Goal: Information Seeking & Learning: Learn about a topic

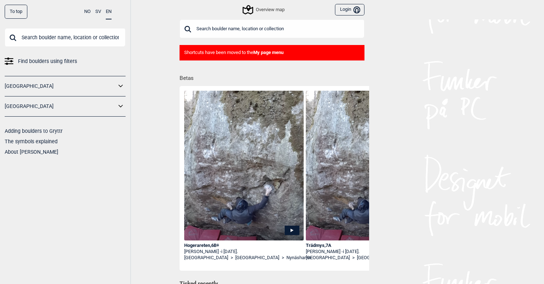
click at [16, 108] on link "[GEOGRAPHIC_DATA]" at bounding box center [61, 106] width 112 height 10
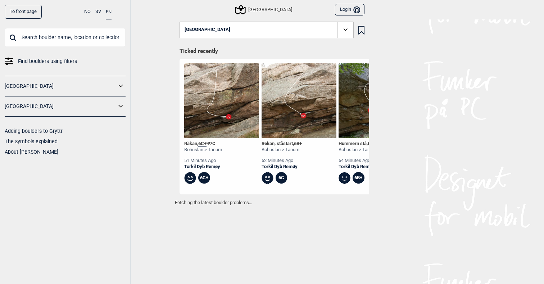
click at [116, 109] on link "[GEOGRAPHIC_DATA]" at bounding box center [61, 106] width 112 height 10
click at [53, 31] on input "text" at bounding box center [65, 37] width 121 height 19
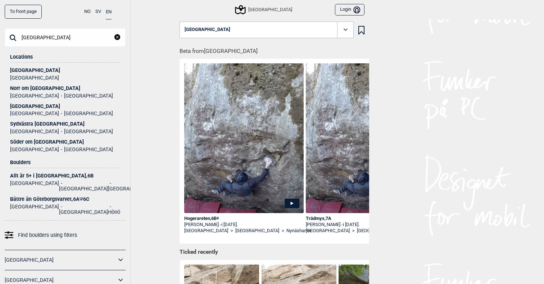
type input "[GEOGRAPHIC_DATA]"
click at [17, 72] on div "[GEOGRAPHIC_DATA]" at bounding box center [65, 70] width 110 height 5
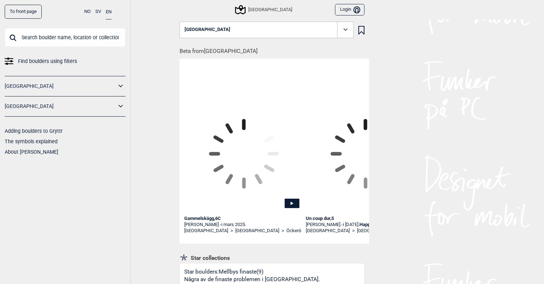
click at [265, 9] on div "[GEOGRAPHIC_DATA]" at bounding box center [264, 9] width 56 height 9
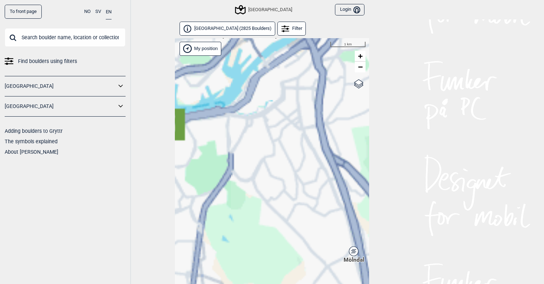
scroll to position [18, 0]
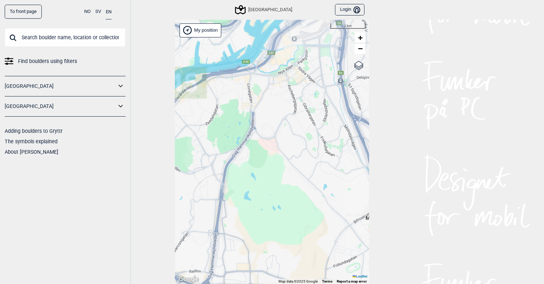
drag, startPoint x: 271, startPoint y: 162, endPoint x: 299, endPoint y: 132, distance: 41.0
click at [299, 132] on div "Hallingdal Gol [PERSON_NAME] Kolomoen [GEOGRAPHIC_DATA] [GEOGRAPHIC_DATA] [GEOG…" at bounding box center [272, 152] width 194 height 265
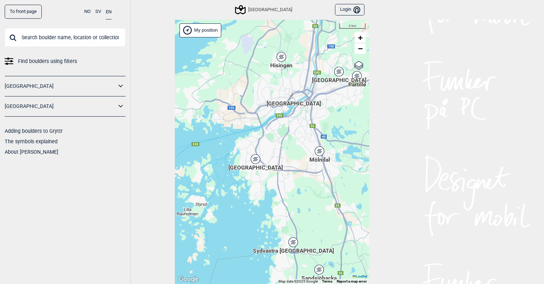
click at [259, 157] on icon at bounding box center [255, 158] width 9 height 9
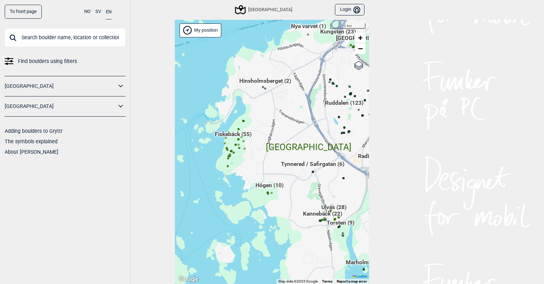
drag, startPoint x: 252, startPoint y: 152, endPoint x: 306, endPoint y: 123, distance: 61.2
click at [306, 123] on div "Hallingdal Gol [PERSON_NAME] Kolomoen [GEOGRAPHIC_DATA] [GEOGRAPHIC_DATA] [GEOG…" at bounding box center [272, 152] width 194 height 265
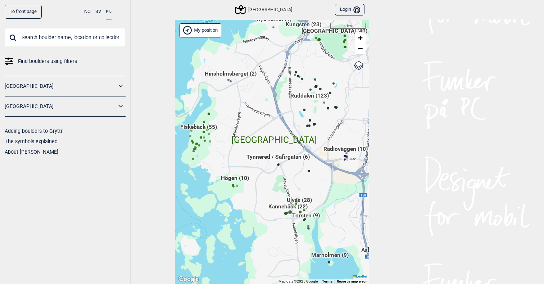
drag, startPoint x: 315, startPoint y: 135, endPoint x: 279, endPoint y: 128, distance: 36.8
click at [279, 128] on div "Hallingdal Gol [PERSON_NAME] Kolomoen [GEOGRAPHIC_DATA] [GEOGRAPHIC_DATA] [GEOG…" at bounding box center [272, 152] width 194 height 265
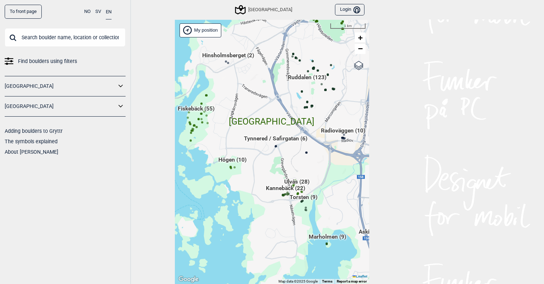
drag, startPoint x: 334, startPoint y: 225, endPoint x: 333, endPoint y: 207, distance: 18.4
click at [333, 207] on div "Hallingdal Gol [PERSON_NAME] Kolomoen [GEOGRAPHIC_DATA] [GEOGRAPHIC_DATA] [GEOG…" at bounding box center [272, 152] width 194 height 265
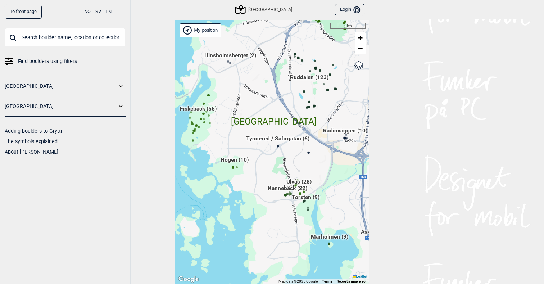
drag, startPoint x: 251, startPoint y: 81, endPoint x: 315, endPoint y: 95, distance: 65.7
click at [315, 95] on div "Hallingdal Gol [PERSON_NAME] Kolomoen [GEOGRAPHIC_DATA] [GEOGRAPHIC_DATA] [GEOG…" at bounding box center [272, 152] width 194 height 265
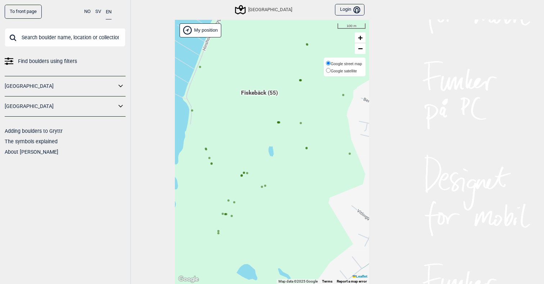
click at [348, 69] on span "Google satellite" at bounding box center [344, 71] width 26 height 4
click at [331, 68] on input "Google satellite" at bounding box center [328, 70] width 5 height 5
radio input "true"
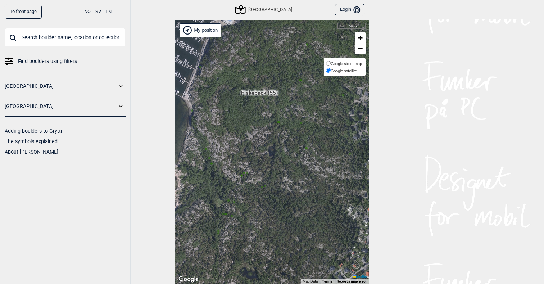
click at [343, 62] on span "Google street map" at bounding box center [346, 64] width 31 height 4
click at [331, 62] on input "Google street map" at bounding box center [328, 63] width 5 height 5
radio input "true"
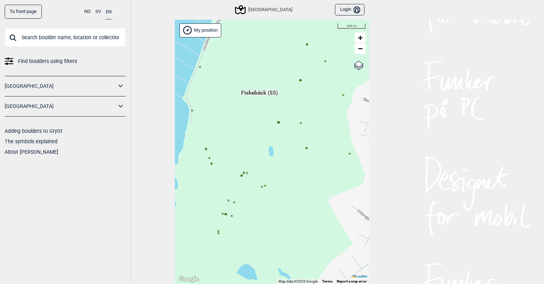
click at [396, 150] on div "To front page NO SV EN Find boulders using filters [GEOGRAPHIC_DATA] [GEOGRAPHI…" at bounding box center [272, 124] width 544 height 284
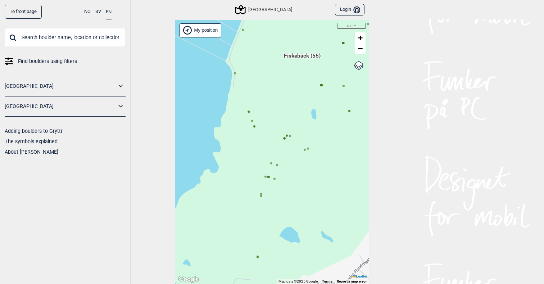
drag, startPoint x: 323, startPoint y: 165, endPoint x: 366, endPoint y: 128, distance: 56.6
click at [366, 128] on div "Hallingdal Gol [PERSON_NAME] Kolomoen [GEOGRAPHIC_DATA] [GEOGRAPHIC_DATA] [GEOG…" at bounding box center [272, 152] width 194 height 265
click at [254, 127] on circle at bounding box center [254, 126] width 2 height 2
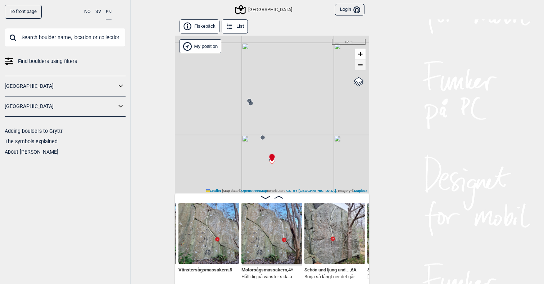
click at [361, 65] on span "−" at bounding box center [360, 64] width 5 height 9
drag, startPoint x: 294, startPoint y: 143, endPoint x: 295, endPoint y: 119, distance: 23.8
click at [295, 119] on div "[GEOGRAPHIC_DATA] My position 50 m + − OpenStreetMap Google satellite Leaflet |…" at bounding box center [272, 115] width 194 height 158
click at [219, 229] on img at bounding box center [209, 233] width 61 height 61
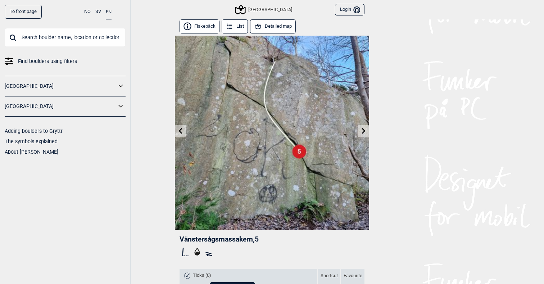
click at [275, 26] on button "Detailed map" at bounding box center [273, 26] width 46 height 14
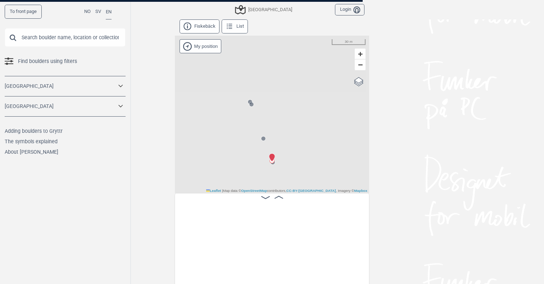
scroll to position [0, 365]
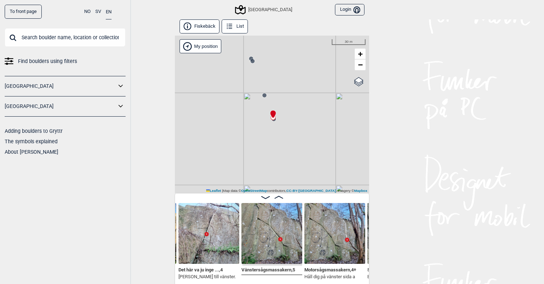
drag, startPoint x: 307, startPoint y: 134, endPoint x: 308, endPoint y: 91, distance: 42.5
click at [308, 91] on div "[GEOGRAPHIC_DATA] My position 30 m + − OpenStreetMap Google satellite Leaflet |…" at bounding box center [272, 115] width 194 height 158
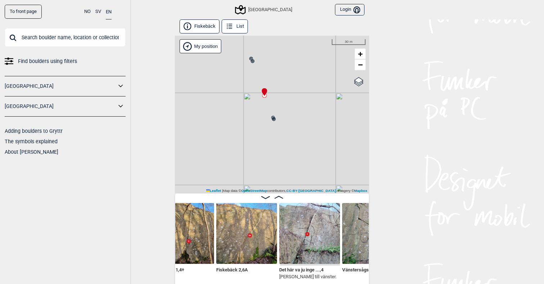
scroll to position [0, 253]
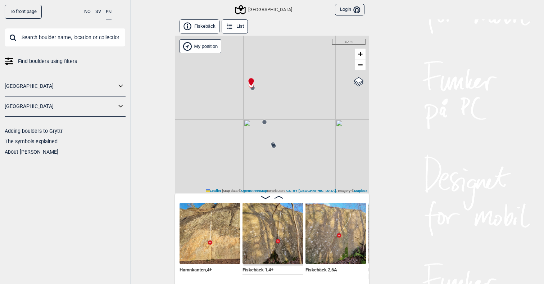
scroll to position [0, 170]
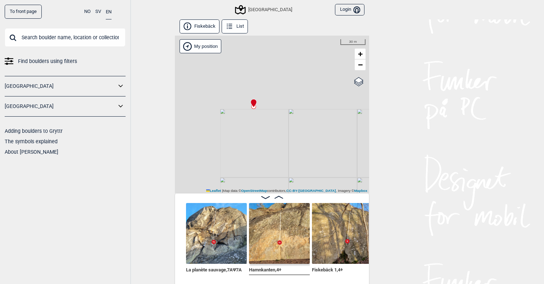
scroll to position [0, 110]
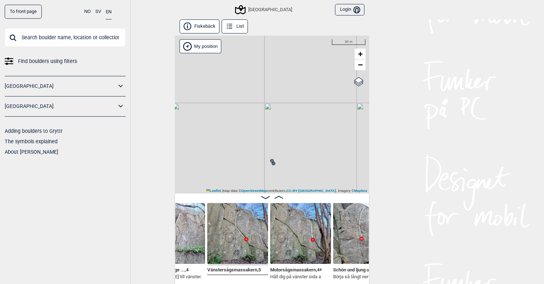
scroll to position [0, 407]
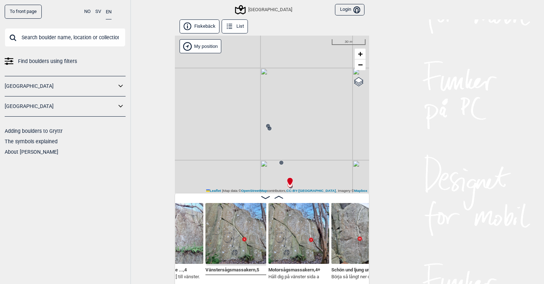
drag, startPoint x: 253, startPoint y: 173, endPoint x: 244, endPoint y: 92, distance: 81.1
click at [244, 92] on div "[GEOGRAPHIC_DATA] My position 30 m + − OpenStreetMap Google satellite Leaflet |…" at bounding box center [272, 115] width 194 height 158
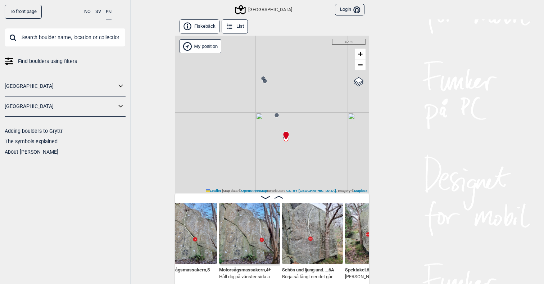
scroll to position [0, 458]
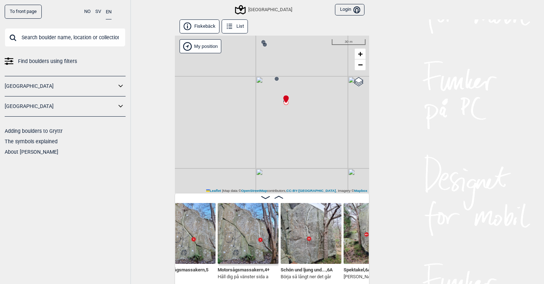
drag, startPoint x: 245, startPoint y: 154, endPoint x: 245, endPoint y: 117, distance: 36.3
click at [245, 117] on div "[GEOGRAPHIC_DATA] My position 30 m + − OpenStreetMap Google satellite Leaflet |…" at bounding box center [272, 115] width 194 height 158
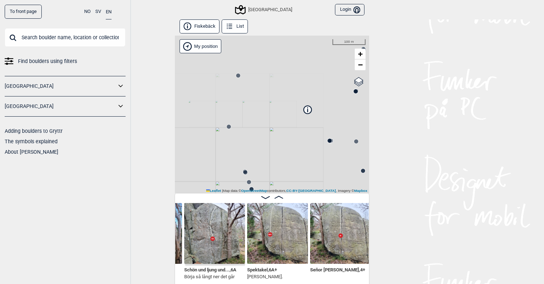
scroll to position [0, 556]
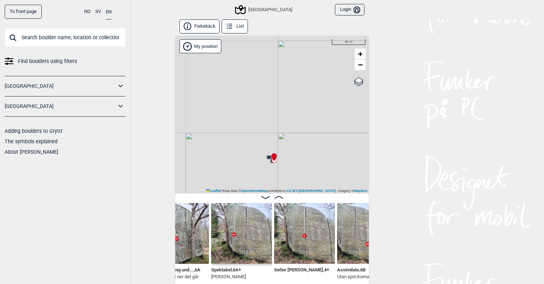
scroll to position [0, 602]
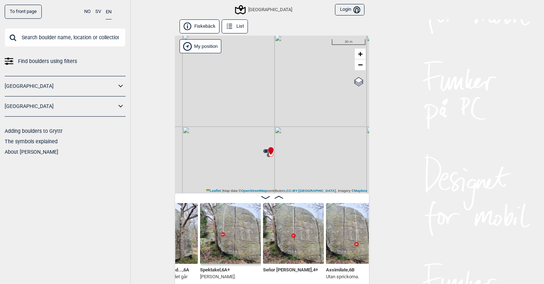
drag, startPoint x: 310, startPoint y: 168, endPoint x: 277, endPoint y: 90, distance: 84.6
click at [277, 90] on div "[GEOGRAPHIC_DATA] My position 30 m + − OpenStreetMap Google satellite Leaflet |…" at bounding box center [272, 115] width 194 height 158
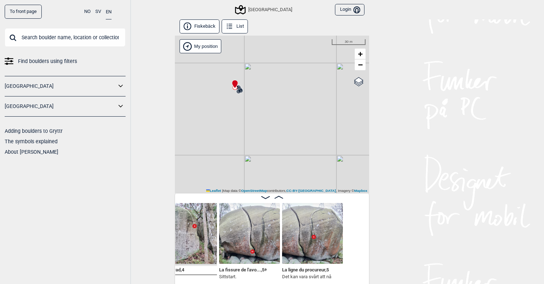
scroll to position [0, 1123]
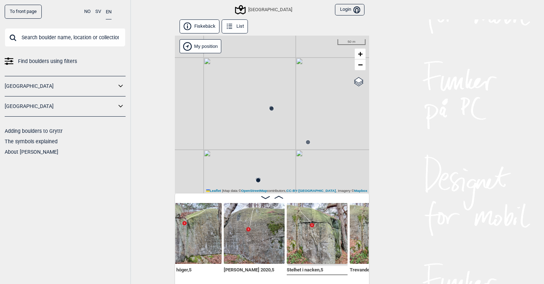
scroll to position [0, 1900]
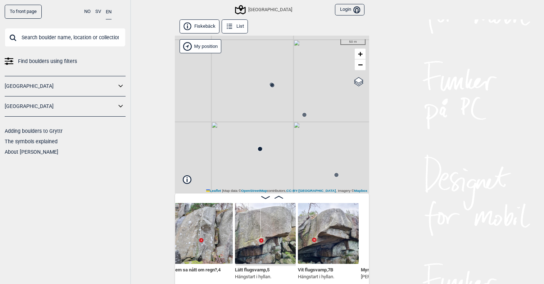
scroll to position [0, 2155]
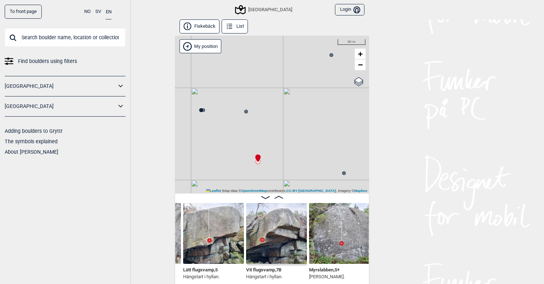
scroll to position [0, 2201]
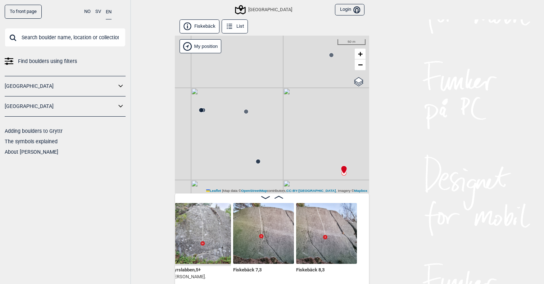
scroll to position [0, 2343]
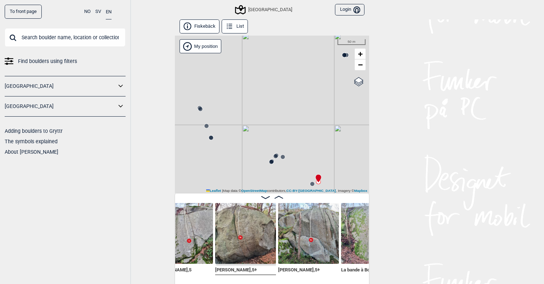
scroll to position [0, 2851]
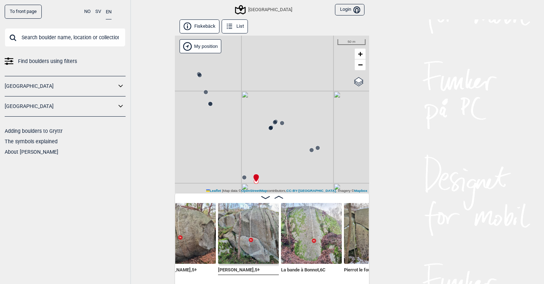
drag, startPoint x: 318, startPoint y: 117, endPoint x: 317, endPoint y: 79, distance: 38.5
click at [317, 79] on div "[GEOGRAPHIC_DATA] My position 50 m + − OpenStreetMap Google satellite Leaflet |…" at bounding box center [272, 115] width 194 height 158
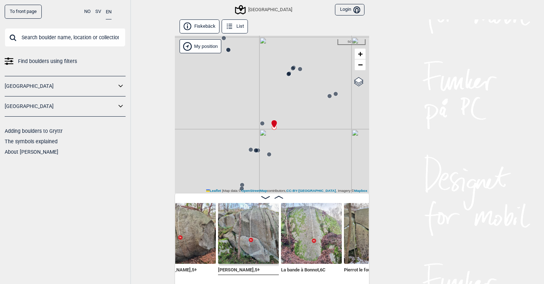
drag, startPoint x: 288, startPoint y: 143, endPoint x: 307, endPoint y: 94, distance: 52.6
click at [307, 94] on div "[GEOGRAPHIC_DATA] My position 50 m + − OpenStreetMap Google satellite Leaflet |…" at bounding box center [272, 115] width 194 height 158
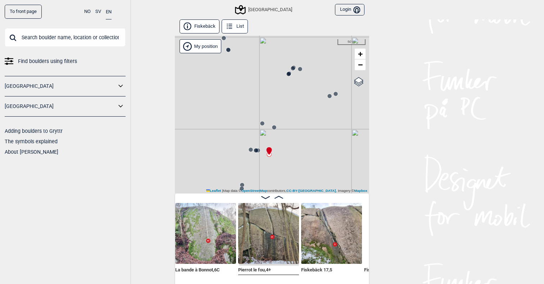
scroll to position [0, 2966]
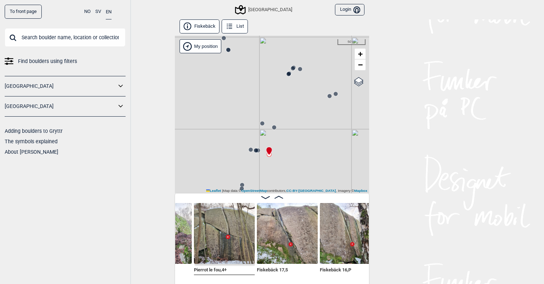
scroll to position [0, 3047]
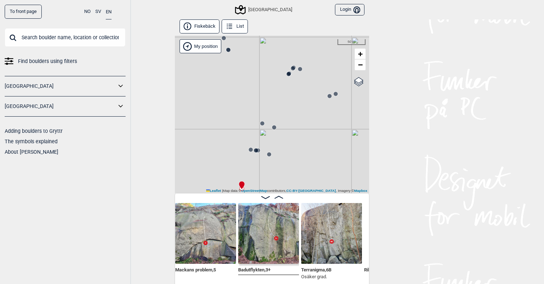
scroll to position [0, 3342]
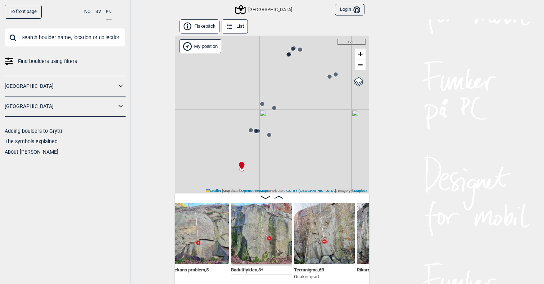
drag, startPoint x: 330, startPoint y: 131, endPoint x: 331, endPoint y: 105, distance: 25.9
click at [331, 105] on div "[GEOGRAPHIC_DATA] My position 50 m + − OpenStreetMap Google satellite Leaflet |…" at bounding box center [272, 115] width 194 height 158
drag, startPoint x: 312, startPoint y: 138, endPoint x: 312, endPoint y: 130, distance: 7.6
click at [312, 130] on div "[GEOGRAPHIC_DATA] My position 50 m + − OpenStreetMap Google satellite Leaflet |…" at bounding box center [272, 115] width 194 height 158
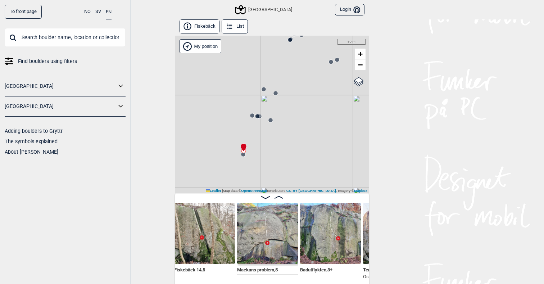
scroll to position [0, 3263]
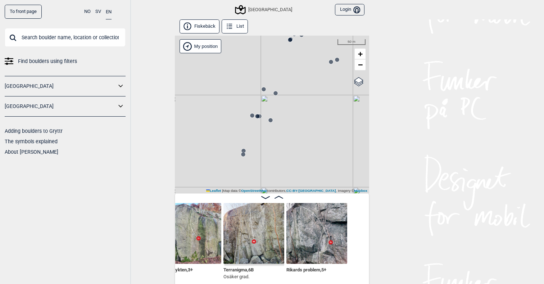
scroll to position [0, 3431]
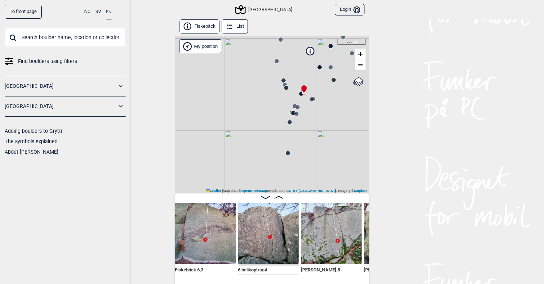
click at [315, 246] on img at bounding box center [331, 233] width 61 height 61
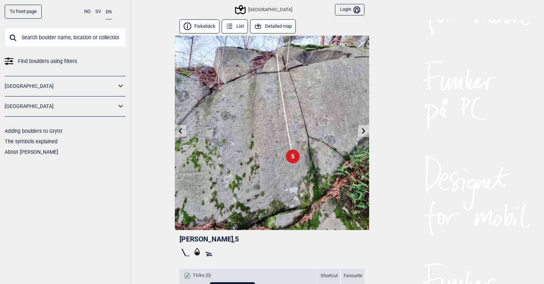
click at [277, 27] on button "Detailed map" at bounding box center [273, 26] width 46 height 14
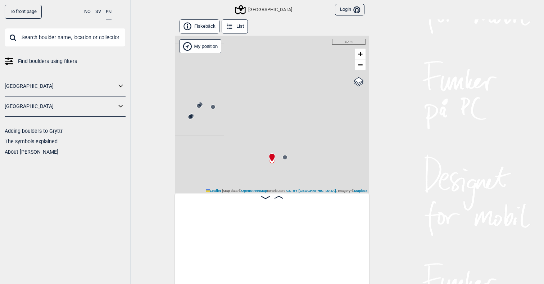
scroll to position [0, 2615]
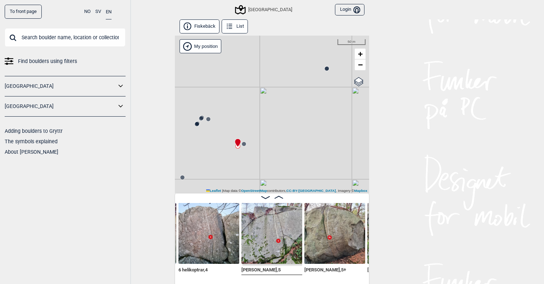
drag, startPoint x: 210, startPoint y: 136, endPoint x: 291, endPoint y: 144, distance: 81.7
click at [291, 144] on div "[GEOGRAPHIC_DATA] My position 50 m + − OpenStreetMap Google satellite Leaflet |…" at bounding box center [272, 115] width 194 height 158
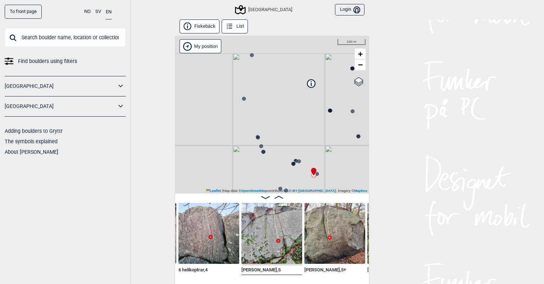
drag, startPoint x: 251, startPoint y: 71, endPoint x: 263, endPoint y: 116, distance: 46.4
click at [263, 116] on div "[GEOGRAPHIC_DATA] My position 100 m + − OpenStreetMap Google satellite Leaflet …" at bounding box center [272, 115] width 194 height 158
click at [244, 99] on circle at bounding box center [244, 99] width 4 height 4
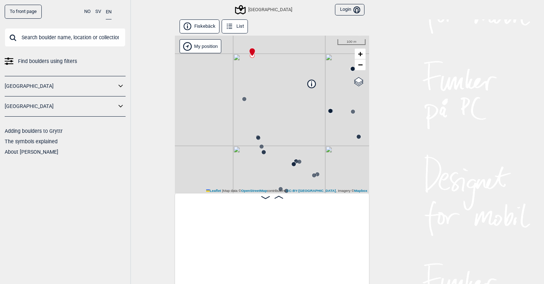
scroll to position [0, 119]
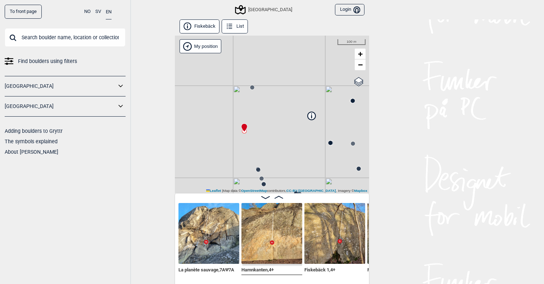
click at [259, 172] on circle at bounding box center [258, 169] width 5 height 5
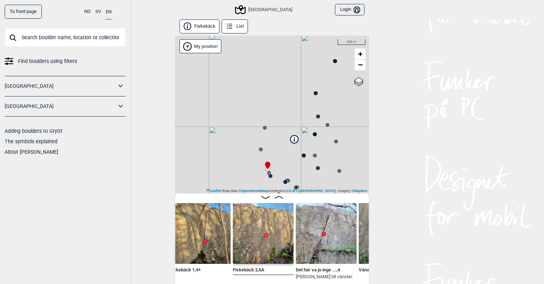
scroll to position [0, 247]
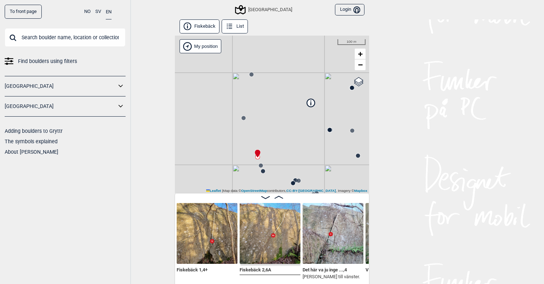
drag, startPoint x: 282, startPoint y: 161, endPoint x: 289, endPoint y: 136, distance: 26.1
click at [289, 136] on div "[GEOGRAPHIC_DATA] My position 100 m + − OpenStreetMap Google satellite Leaflet …" at bounding box center [272, 115] width 194 height 158
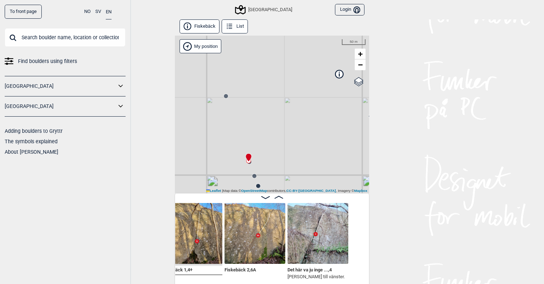
scroll to position [0, 223]
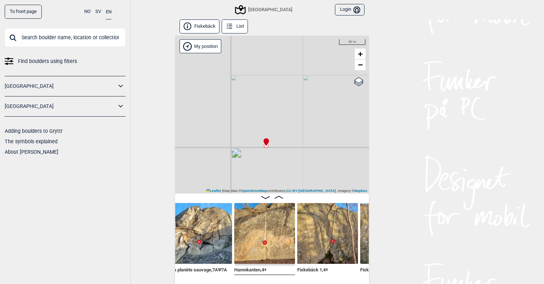
scroll to position [0, 133]
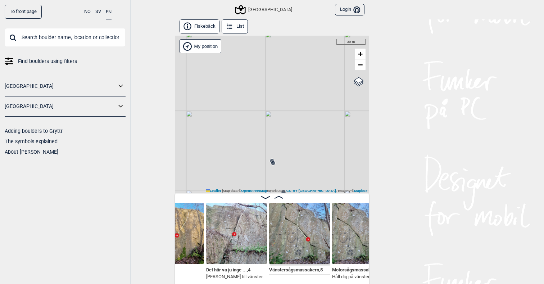
scroll to position [0, 388]
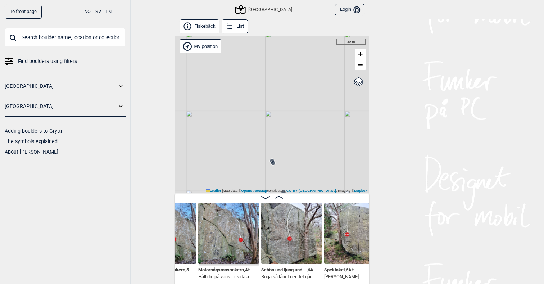
scroll to position [0, 479]
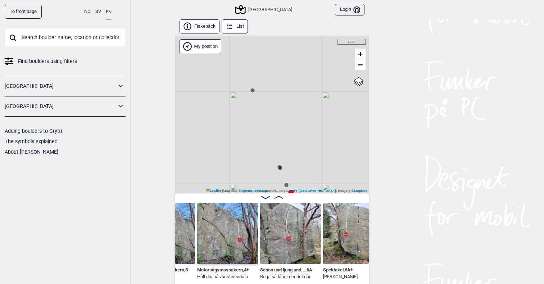
drag, startPoint x: 290, startPoint y: 175, endPoint x: 276, endPoint y: 108, distance: 69.2
click at [276, 108] on div "[GEOGRAPHIC_DATA] My position 50 m + − OpenStreetMap Google satellite Leaflet |…" at bounding box center [272, 115] width 194 height 158
drag, startPoint x: 316, startPoint y: 148, endPoint x: 303, endPoint y: 103, distance: 46.0
click at [303, 103] on div "[GEOGRAPHIC_DATA] My position 50 m + − OpenStreetMap Google satellite Leaflet |…" at bounding box center [272, 115] width 194 height 158
drag, startPoint x: 326, startPoint y: 115, endPoint x: 319, endPoint y: 96, distance: 20.2
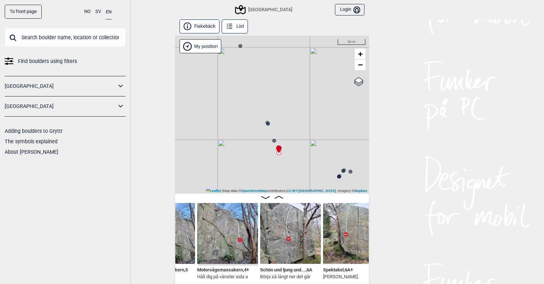
click at [319, 96] on div "[GEOGRAPHIC_DATA] My position 50 m + − OpenStreetMap Google satellite Leaflet |…" at bounding box center [272, 115] width 194 height 158
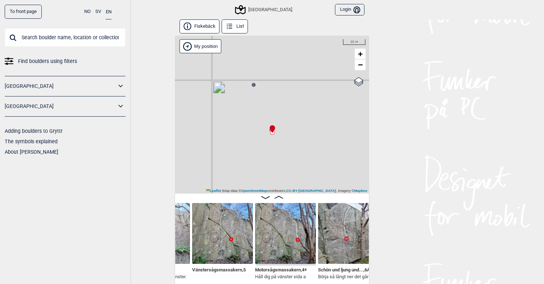
click at [268, 10] on div "[GEOGRAPHIC_DATA]" at bounding box center [264, 9] width 56 height 9
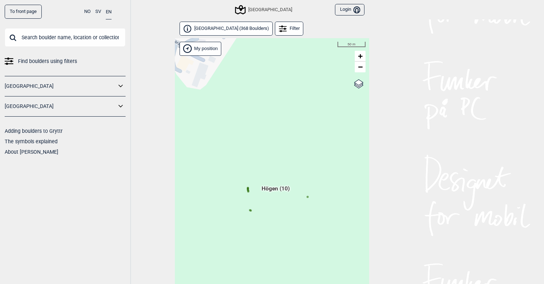
click at [248, 186] on icon at bounding box center [248, 188] width 4 height 4
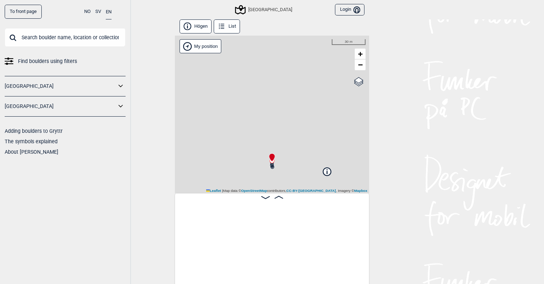
scroll to position [0, 119]
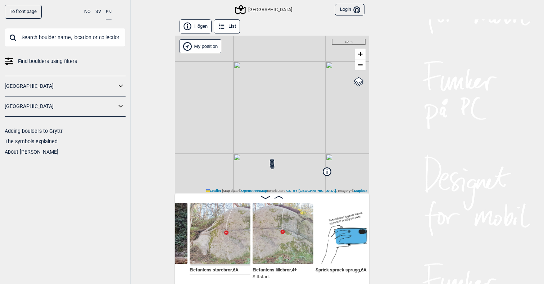
scroll to position [0, 551]
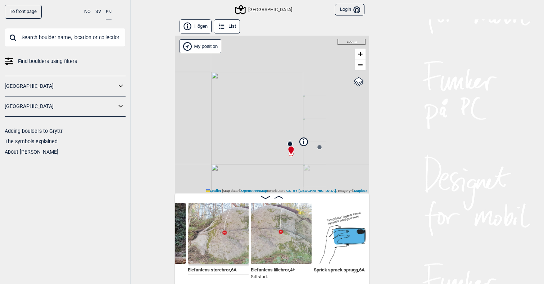
drag, startPoint x: 304, startPoint y: 171, endPoint x: 298, endPoint y: 145, distance: 26.6
click at [298, 145] on div "[GEOGRAPHIC_DATA] My position 100 m + − OpenStreetMap Google satellite Leaflet …" at bounding box center [272, 115] width 194 height 158
drag, startPoint x: 305, startPoint y: 162, endPoint x: 307, endPoint y: 96, distance: 66.2
click at [307, 96] on div "[GEOGRAPHIC_DATA] My position 200 m + − OpenStreetMap Google satellite Leaflet …" at bounding box center [272, 115] width 194 height 158
click at [269, 7] on div "[GEOGRAPHIC_DATA]" at bounding box center [264, 9] width 56 height 9
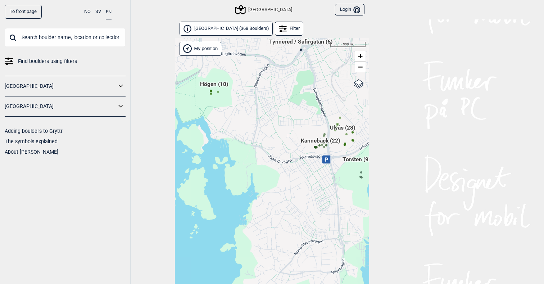
scroll to position [18, 0]
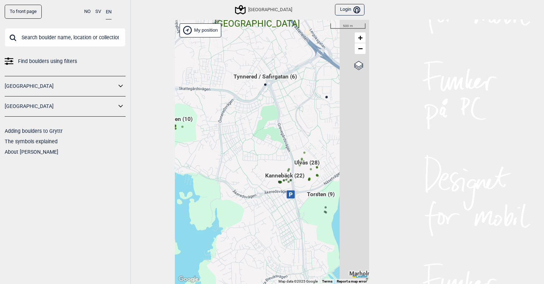
drag, startPoint x: 273, startPoint y: 220, endPoint x: 235, endPoint y: 281, distance: 72.7
click at [234, 282] on div "Hallingdal Gol [PERSON_NAME] Kolomoen [GEOGRAPHIC_DATA] [GEOGRAPHIC_DATA] [GEOG…" at bounding box center [272, 152] width 194 height 265
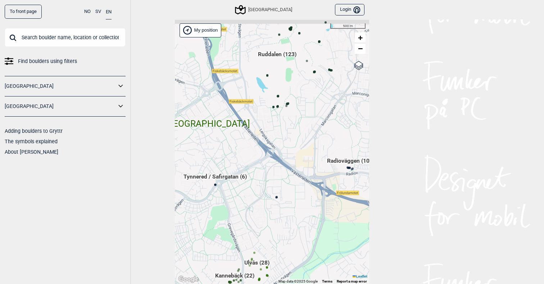
drag, startPoint x: 293, startPoint y: 123, endPoint x: 245, endPoint y: 216, distance: 104.6
click at [245, 216] on div "Hallingdal Gol [PERSON_NAME] Kolomoen [GEOGRAPHIC_DATA] [GEOGRAPHIC_DATA] [GEOG…" at bounding box center [272, 152] width 194 height 265
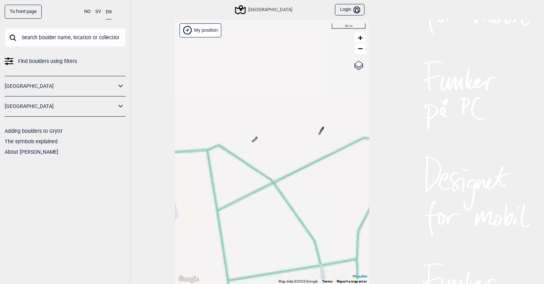
click at [252, 141] on circle at bounding box center [253, 141] width 2 height 2
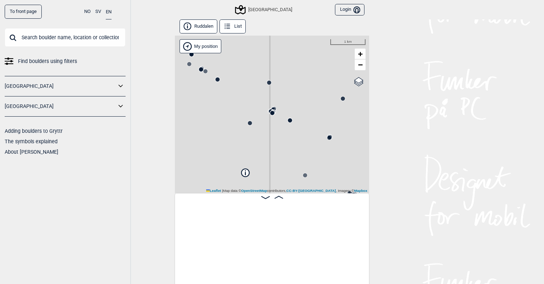
scroll to position [0, 57]
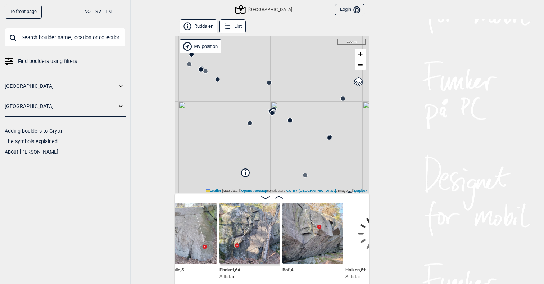
scroll to position [0, 788]
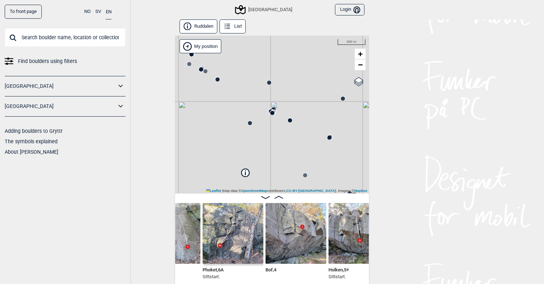
click at [291, 232] on img at bounding box center [296, 233] width 61 height 61
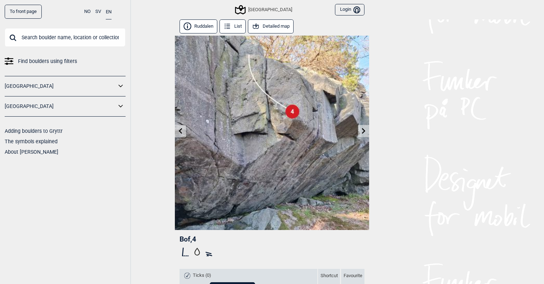
click at [364, 132] on icon at bounding box center [364, 131] width 4 height 6
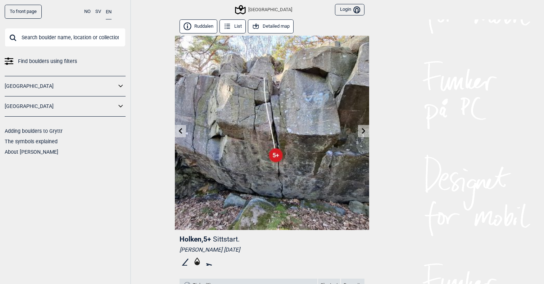
click at [364, 128] on icon at bounding box center [364, 131] width 6 height 6
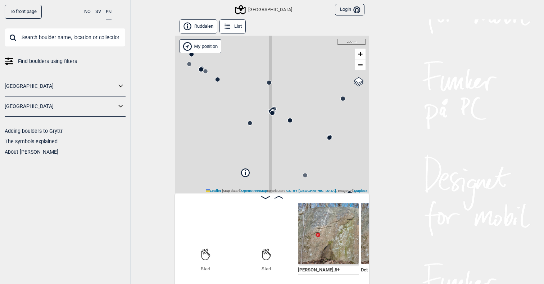
scroll to position [0, 57]
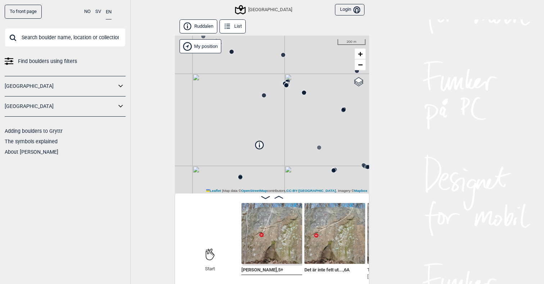
drag, startPoint x: 197, startPoint y: 122, endPoint x: 211, endPoint y: 95, distance: 30.7
click at [211, 95] on div "[GEOGRAPHIC_DATA]" at bounding box center [272, 115] width 194 height 158
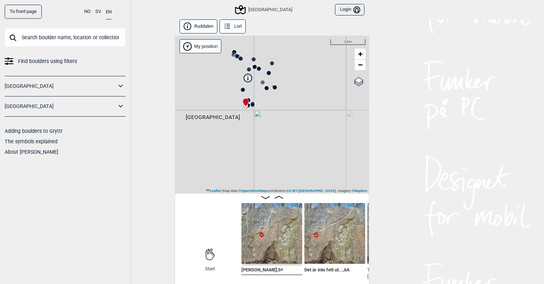
drag, startPoint x: 235, startPoint y: 150, endPoint x: 275, endPoint y: 126, distance: 46.8
click at [277, 125] on div "[GEOGRAPHIC_DATA]" at bounding box center [272, 115] width 194 height 158
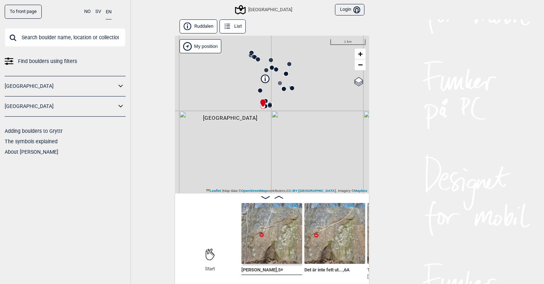
click at [272, 9] on div "[GEOGRAPHIC_DATA]" at bounding box center [264, 9] width 56 height 9
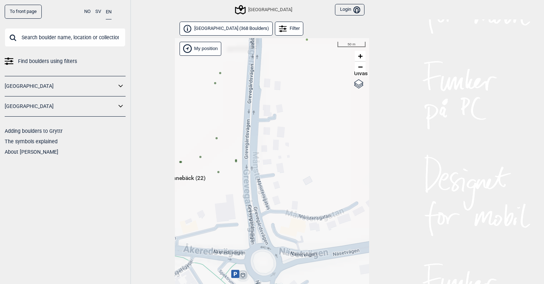
scroll to position [18, 0]
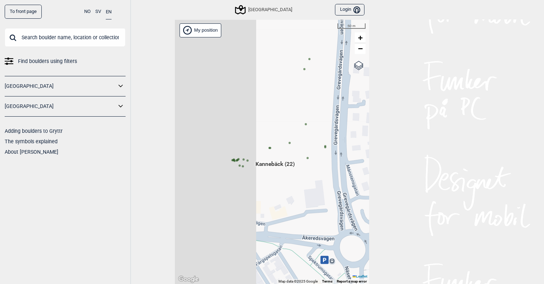
drag, startPoint x: 229, startPoint y: 213, endPoint x: 314, endPoint y: 209, distance: 85.4
click at [317, 213] on div "Hallingdal Gol [PERSON_NAME] Kolomoen [GEOGRAPHIC_DATA] [GEOGRAPHIC_DATA] [GEOG…" at bounding box center [272, 152] width 194 height 265
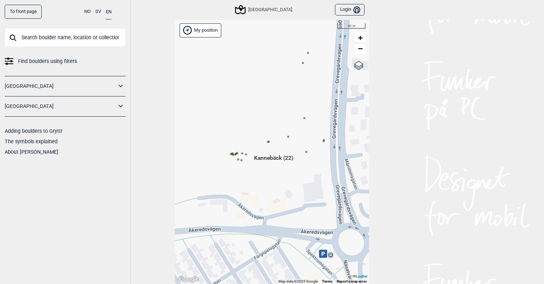
click at [232, 154] on icon at bounding box center [233, 155] width 4 height 4
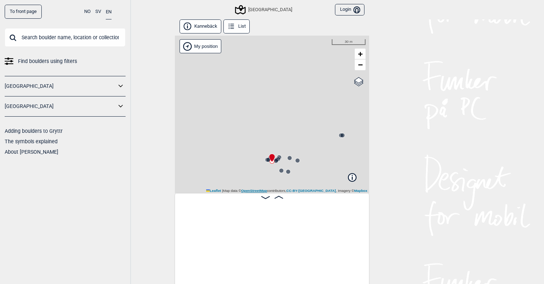
scroll to position [0, 304]
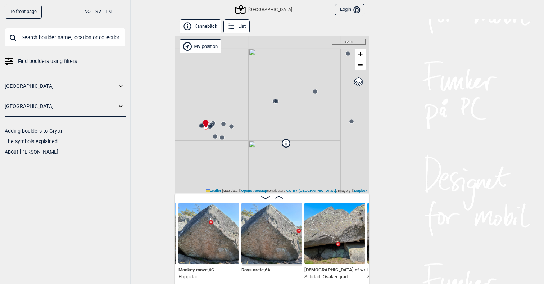
drag, startPoint x: 321, startPoint y: 134, endPoint x: 261, endPoint y: 150, distance: 62.0
click at [261, 150] on div "Västra Göteborg My position 30 m + − OpenStreetMap Google satellite Leaflet | M…" at bounding box center [272, 115] width 194 height 158
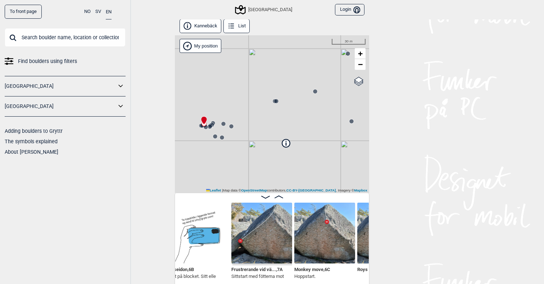
scroll to position [0, 193]
click at [263, 273] on p "Sittstart med fötterna mot" at bounding box center [257, 276] width 53 height 7
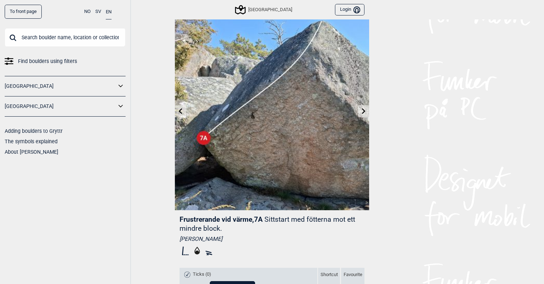
scroll to position [3, 0]
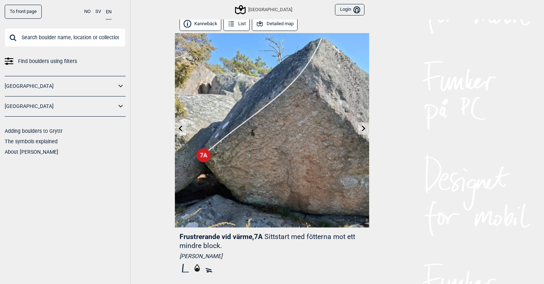
click at [362, 126] on icon at bounding box center [364, 128] width 6 height 6
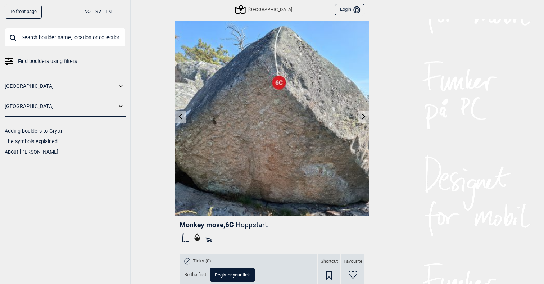
scroll to position [8, 0]
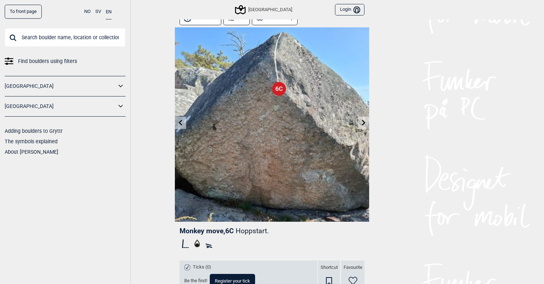
click at [365, 118] on link at bounding box center [363, 123] width 11 height 12
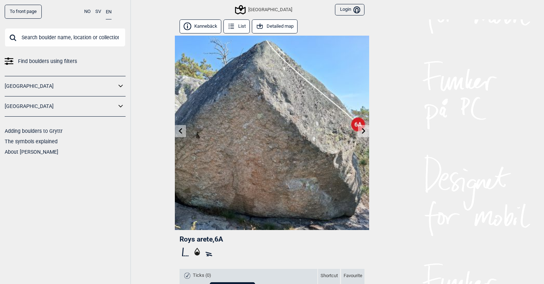
click at [365, 136] on link at bounding box center [363, 131] width 11 height 12
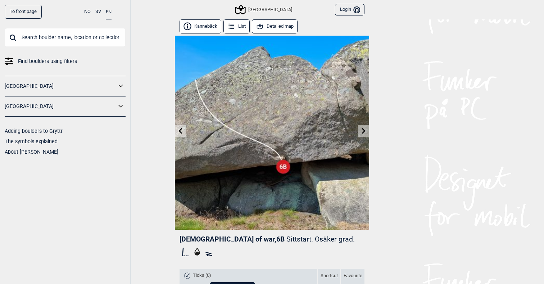
click at [361, 128] on icon at bounding box center [364, 131] width 6 height 6
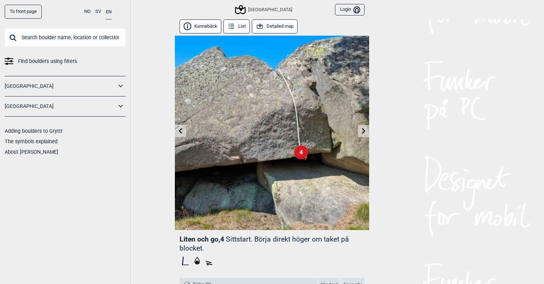
click at [362, 128] on icon at bounding box center [364, 131] width 4 height 6
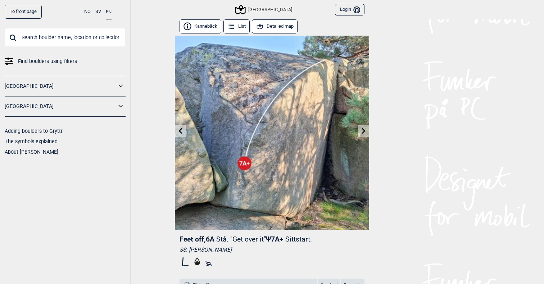
click at [353, 137] on img at bounding box center [272, 133] width 194 height 194
click at [366, 134] on link at bounding box center [363, 131] width 11 height 12
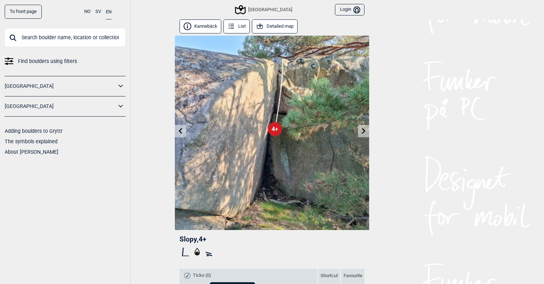
click at [366, 129] on icon at bounding box center [364, 131] width 6 height 6
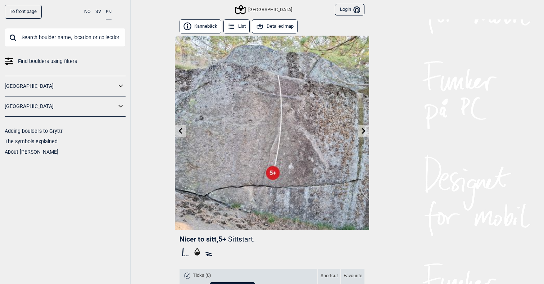
click at [366, 129] on icon at bounding box center [364, 131] width 6 height 6
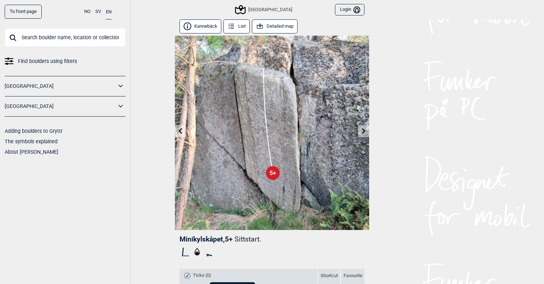
click at [270, 21] on button "Detailed map" at bounding box center [275, 26] width 46 height 14
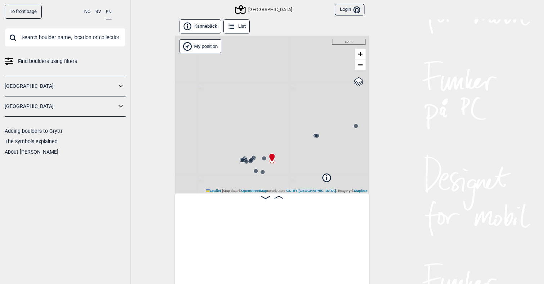
scroll to position [0, 669]
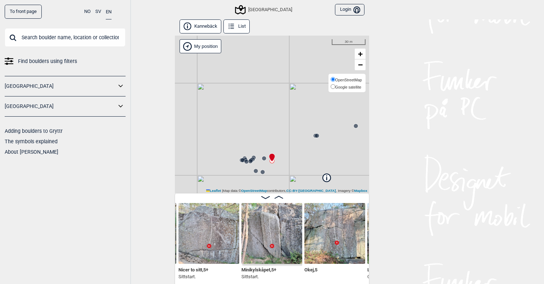
click at [362, 78] on span "OpenStreetMap" at bounding box center [348, 80] width 27 height 4
click at [335, 78] on input "OpenStreetMap" at bounding box center [333, 79] width 5 height 5
click at [353, 85] on span "Google satellite" at bounding box center [348, 87] width 26 height 4
click at [335, 84] on input "Google satellite" at bounding box center [333, 86] width 5 height 5
radio input "true"
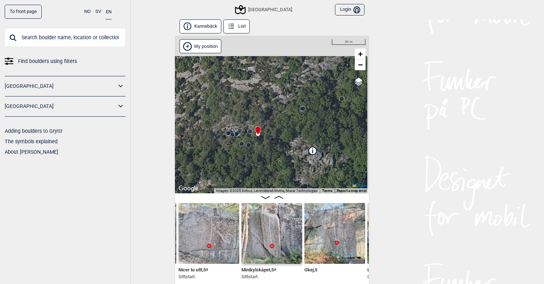
drag, startPoint x: 301, startPoint y: 156, endPoint x: 280, endPoint y: 112, distance: 48.6
click at [280, 112] on div "Västra Göteborg My position 30 m + − OpenStreetMap Google satellite Leaflet Key…" at bounding box center [272, 115] width 194 height 158
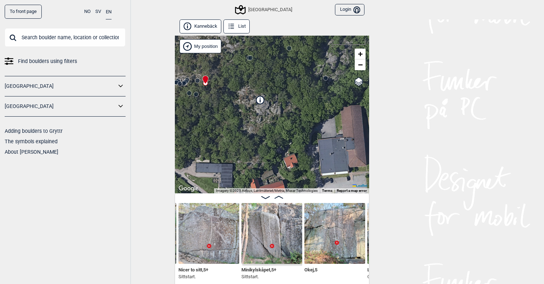
drag, startPoint x: 317, startPoint y: 115, endPoint x: 270, endPoint y: 84, distance: 56.4
click at [270, 84] on div "Västra Göteborg My position 30 m + − OpenStreetMap Google satellite Leaflet Key…" at bounding box center [272, 115] width 194 height 158
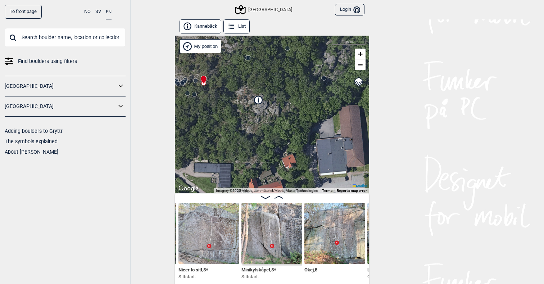
drag, startPoint x: 279, startPoint y: 131, endPoint x: 260, endPoint y: 154, distance: 29.7
click at [260, 154] on div "Västra Göteborg My position 30 m + − OpenStreetMap Google satellite Leaflet Key…" at bounding box center [272, 115] width 194 height 158
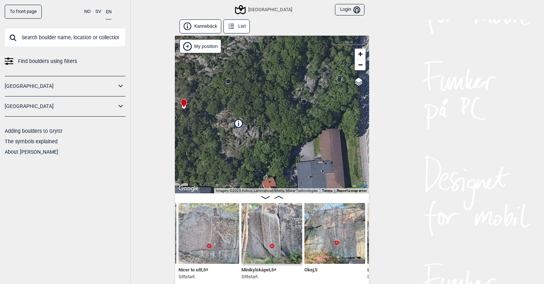
click at [240, 123] on icon at bounding box center [239, 123] width 8 height 8
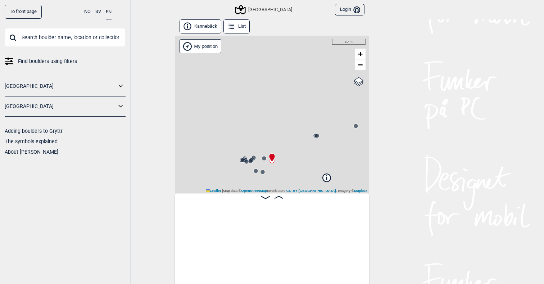
scroll to position [0, 669]
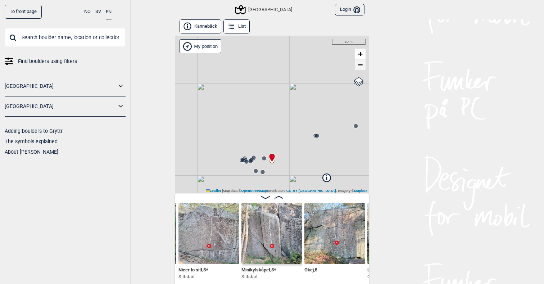
click at [361, 62] on span "−" at bounding box center [360, 64] width 5 height 9
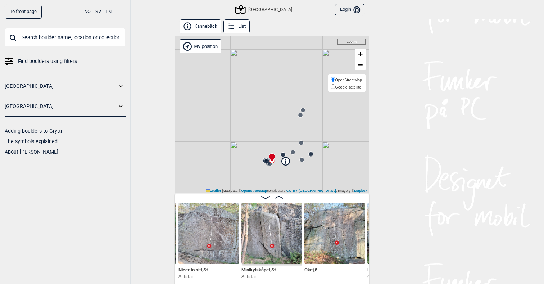
click at [344, 85] on span "Google satellite" at bounding box center [348, 87] width 26 height 4
click at [335, 84] on input "Google satellite" at bounding box center [333, 86] width 5 height 5
radio input "true"
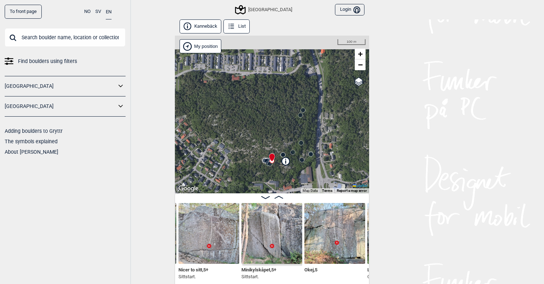
click at [303, 110] on circle at bounding box center [303, 110] width 4 height 4
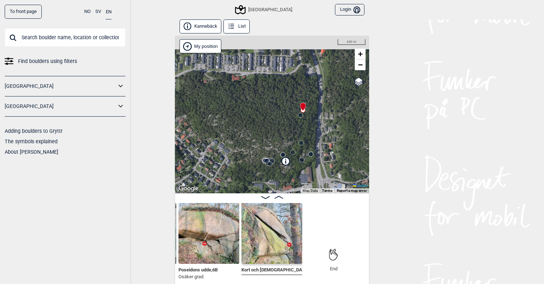
click at [301, 116] on circle at bounding box center [300, 115] width 4 height 4
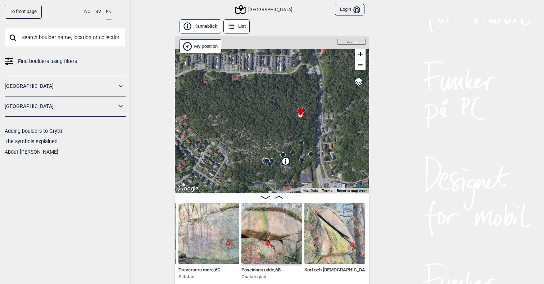
drag, startPoint x: 304, startPoint y: 135, endPoint x: 271, endPoint y: 137, distance: 33.5
click at [271, 137] on div "Västra Göteborg My position 100 m + − OpenStreetMap Google satellite Leaflet Ke…" at bounding box center [272, 115] width 194 height 158
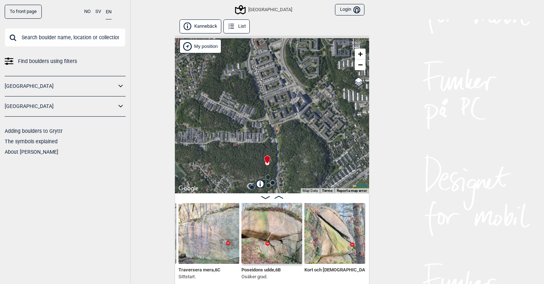
drag, startPoint x: 279, startPoint y: 105, endPoint x: 277, endPoint y: 140, distance: 35.3
click at [277, 140] on div "Västra Göteborg My position 200 m + − OpenStreetMap Google satellite Leaflet Ke…" at bounding box center [272, 115] width 194 height 158
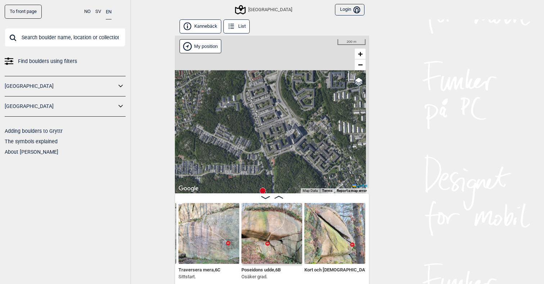
drag, startPoint x: 297, startPoint y: 115, endPoint x: 291, endPoint y: 152, distance: 37.2
click at [291, 151] on div "Västra Göteborg My position 200 m + − OpenStreetMap Google satellite Leaflet Ke…" at bounding box center [272, 115] width 194 height 158
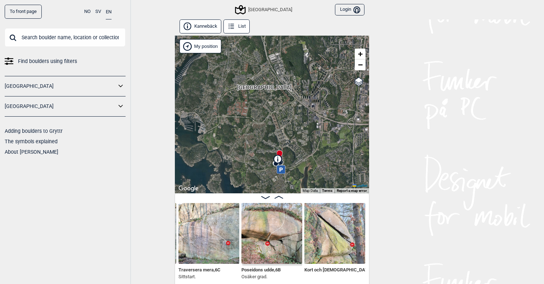
drag, startPoint x: 296, startPoint y: 119, endPoint x: 293, endPoint y: 113, distance: 6.8
click at [293, 113] on div "Västra Göteborg My position 1 km + − OpenStreetMap Google satellite Leaflet Key…" at bounding box center [272, 115] width 194 height 158
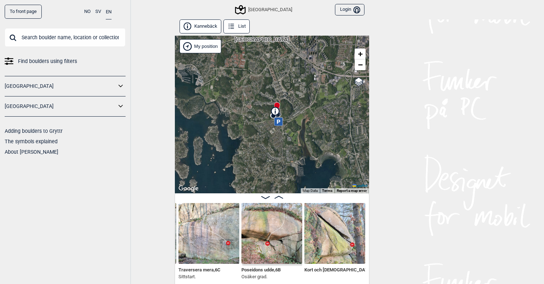
drag, startPoint x: 301, startPoint y: 148, endPoint x: 299, endPoint y: 100, distance: 48.3
click at [299, 100] on div "Västra Göteborg My position 1 km + − OpenStreetMap Google satellite Leaflet Key…" at bounding box center [272, 115] width 194 height 158
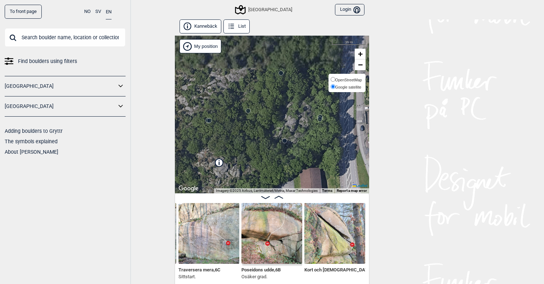
click at [335, 78] on span "OpenStreetMap" at bounding box center [348, 80] width 27 height 4
click at [335, 78] on input "OpenStreetMap" at bounding box center [333, 79] width 5 height 5
radio input "true"
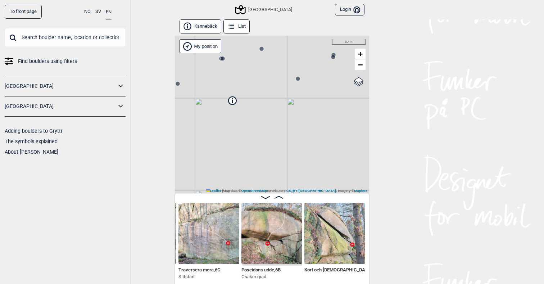
drag, startPoint x: 292, startPoint y: 146, endPoint x: 308, endPoint y: 81, distance: 67.3
click at [309, 80] on div "Västra Göteborg My position 30 m + − OpenStreetMap Google satellite Leaflet | M…" at bounding box center [272, 115] width 194 height 158
drag, startPoint x: 301, startPoint y: 140, endPoint x: 278, endPoint y: 140, distance: 23.4
click at [278, 140] on div "Västra Göteborg My position 30 m + − OpenStreetMap Google satellite Leaflet | M…" at bounding box center [272, 115] width 194 height 158
drag, startPoint x: 266, startPoint y: 124, endPoint x: 300, endPoint y: 153, distance: 44.2
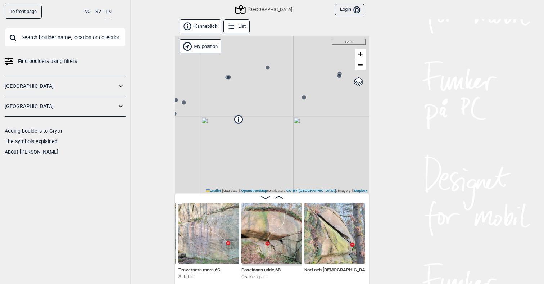
click at [300, 153] on div "Västra Göteborg My position 30 m + − OpenStreetMap Google satellite Leaflet | M…" at bounding box center [272, 115] width 194 height 158
drag, startPoint x: 262, startPoint y: 107, endPoint x: 311, endPoint y: 116, distance: 50.1
click at [312, 116] on div "Västra Göteborg My position 30 m + − OpenStreetMap Google satellite Leaflet | M…" at bounding box center [272, 115] width 194 height 158
click at [214, 118] on circle at bounding box center [215, 118] width 4 height 4
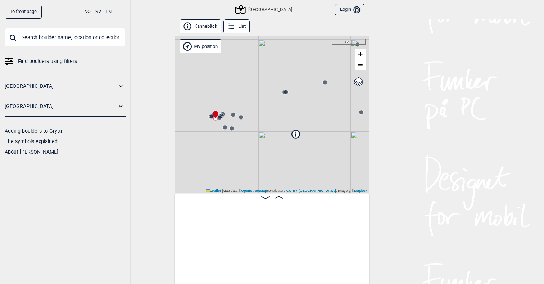
scroll to position [0, 304]
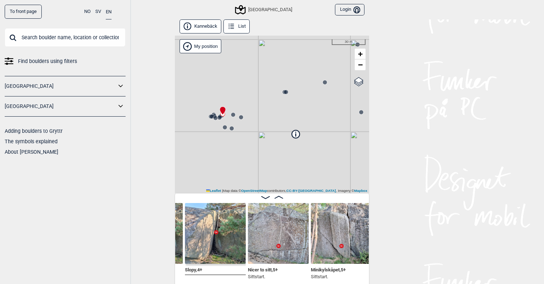
scroll to position [0, 615]
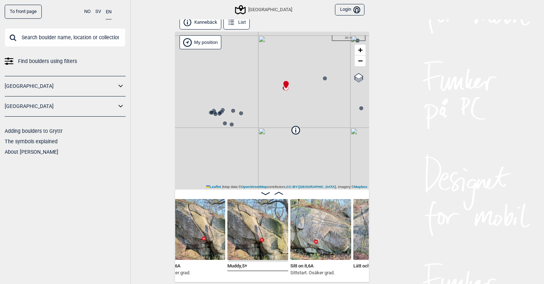
scroll to position [4, 0]
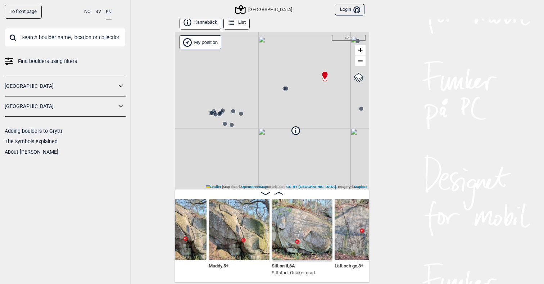
scroll to position [4, 0]
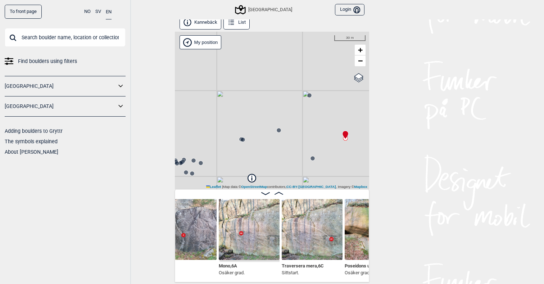
scroll to position [0, 1225]
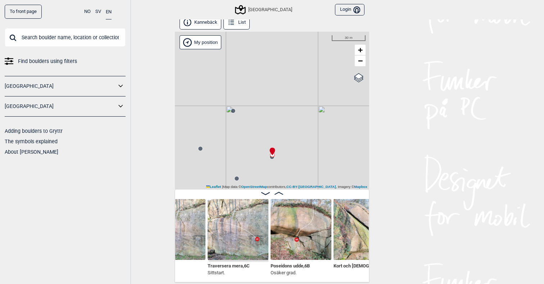
scroll to position [0, 1279]
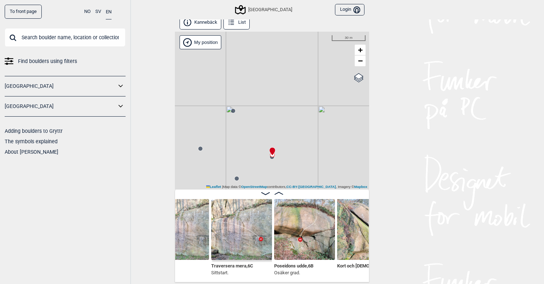
click at [233, 229] on img at bounding box center [241, 229] width 61 height 61
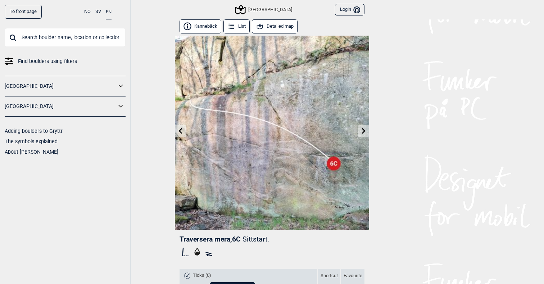
click at [181, 131] on icon at bounding box center [181, 131] width 6 height 6
